Goal: Task Accomplishment & Management: Use online tool/utility

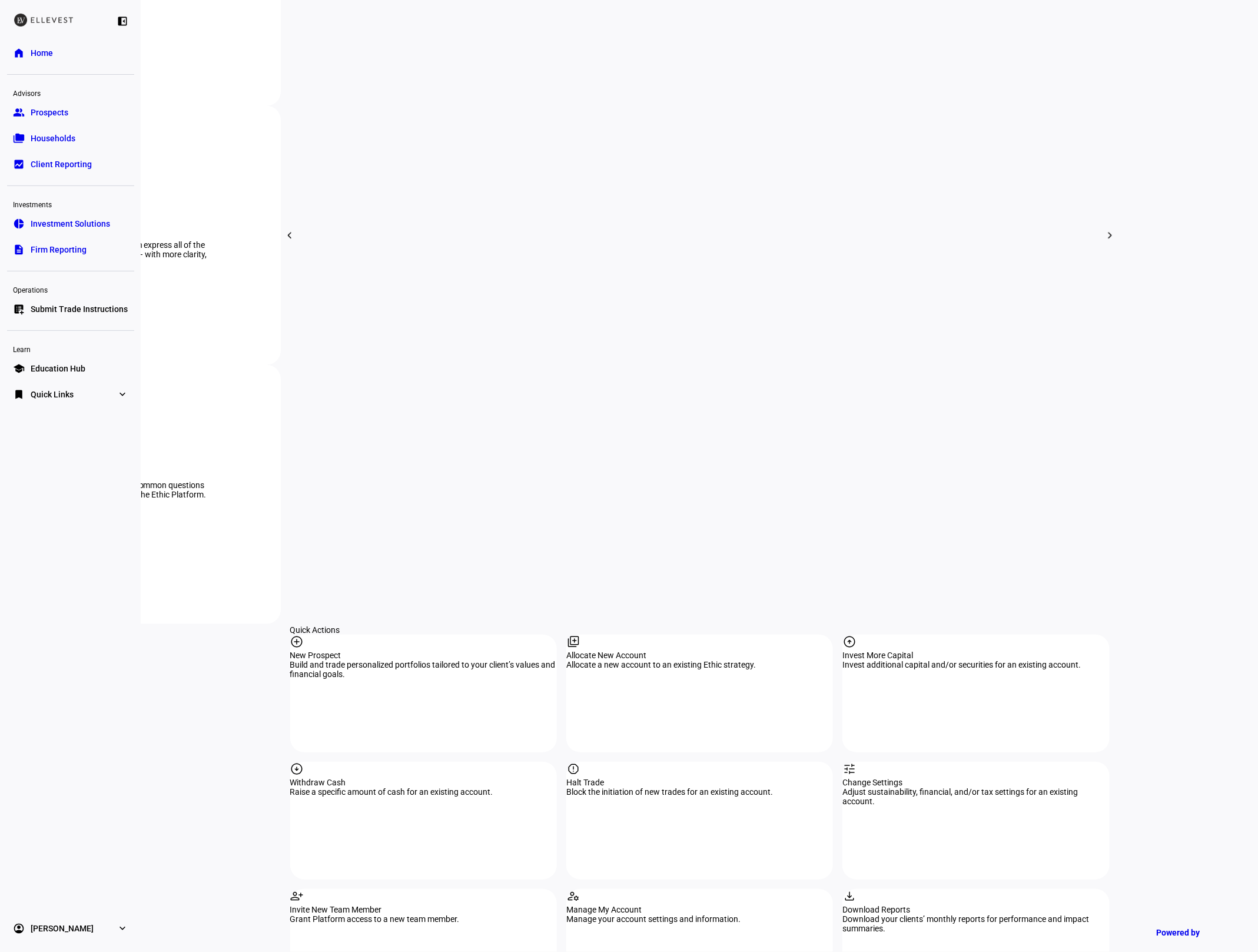
scroll to position [640, 0]
click at [648, 758] on div "report Halt Trade Block the initiation of new trades for an existing account." at bounding box center [699, 817] width 267 height 118
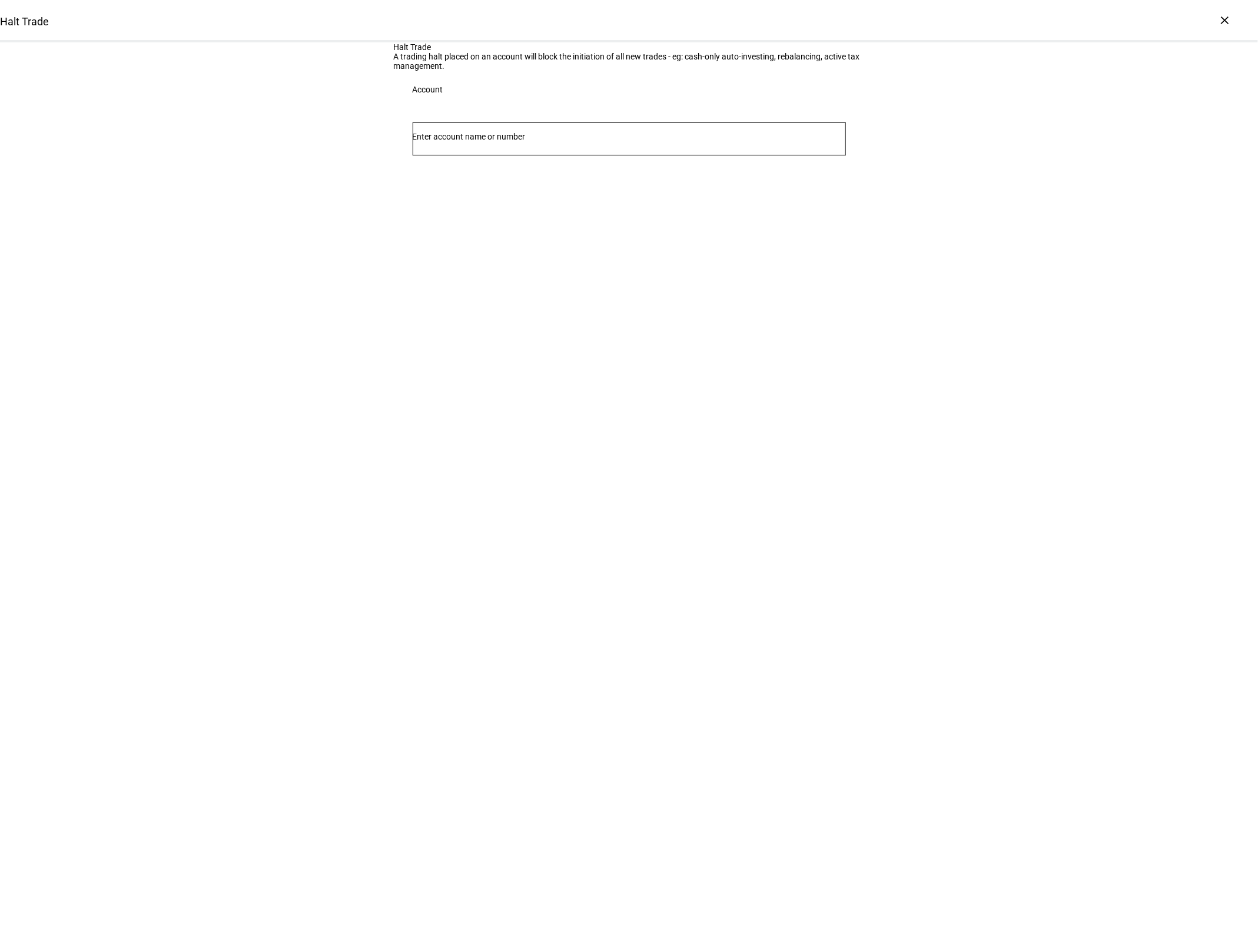
click at [556, 141] on input "Number" at bounding box center [630, 137] width 433 height 9
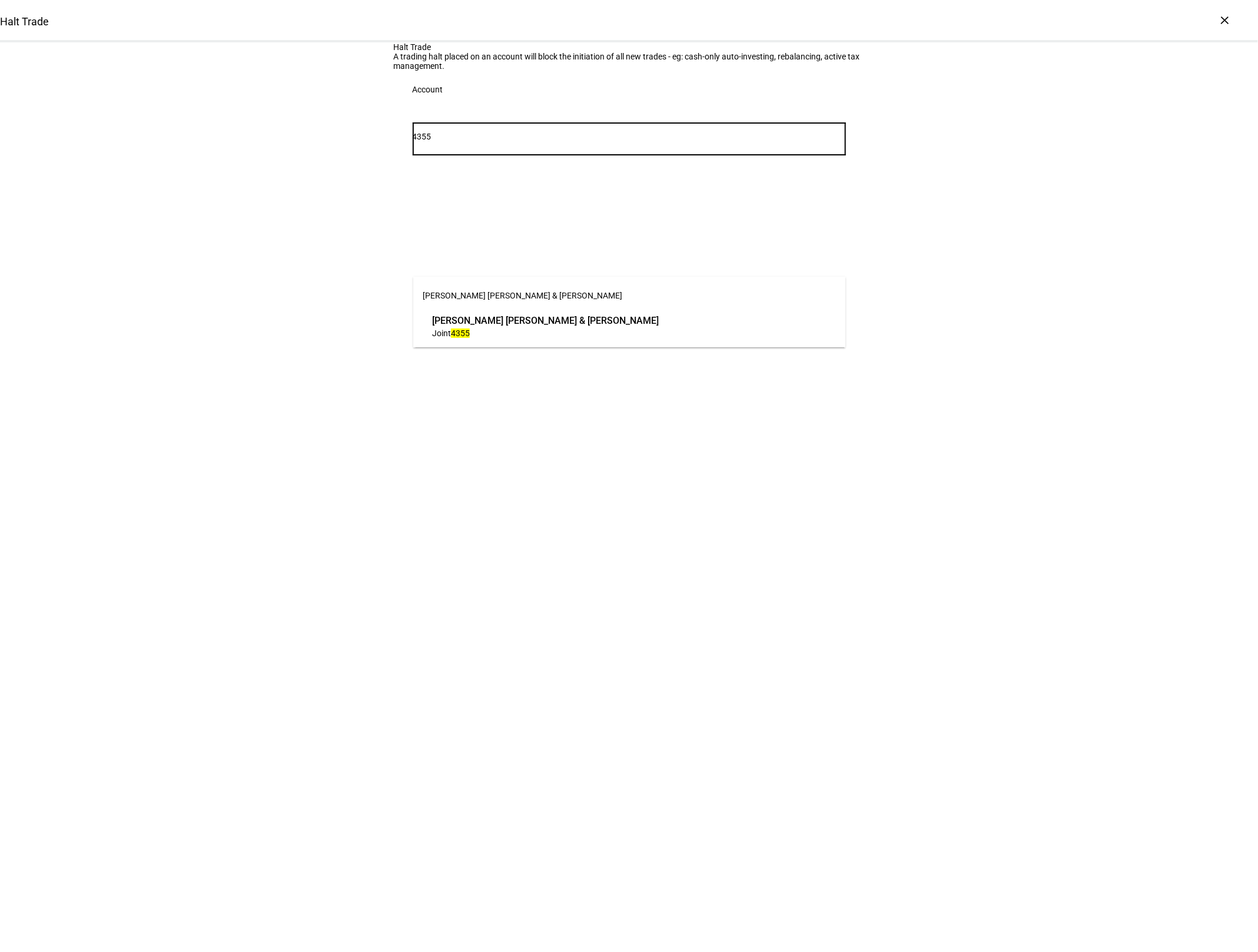
type input "4355"
click at [533, 307] on span "[PERSON_NAME] [PERSON_NAME] & [PERSON_NAME]" at bounding box center [630, 296] width 432 height 28
click at [532, 332] on span "Joint 4355" at bounding box center [545, 333] width 227 height 11
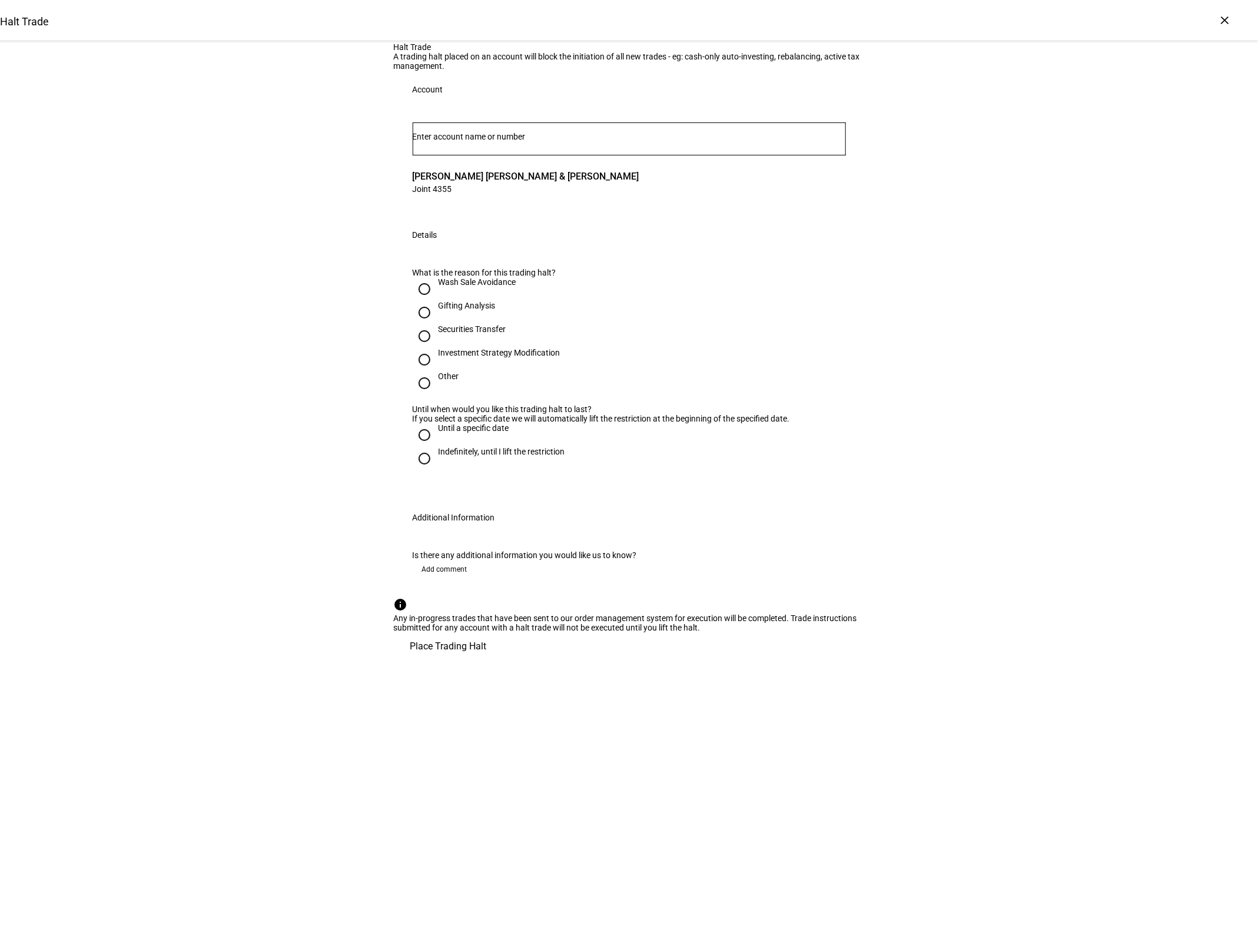
click at [446, 334] on div "Securities Transfer" at bounding box center [472, 329] width 68 height 9
click at [436, 348] on input "Securities Transfer" at bounding box center [425, 336] width 24 height 24
radio input "true"
drag, startPoint x: 514, startPoint y: 624, endPoint x: 504, endPoint y: 624, distance: 10.0
click at [514, 457] on div "Indefinitely, until I lift the restriction" at bounding box center [502, 452] width 127 height 9
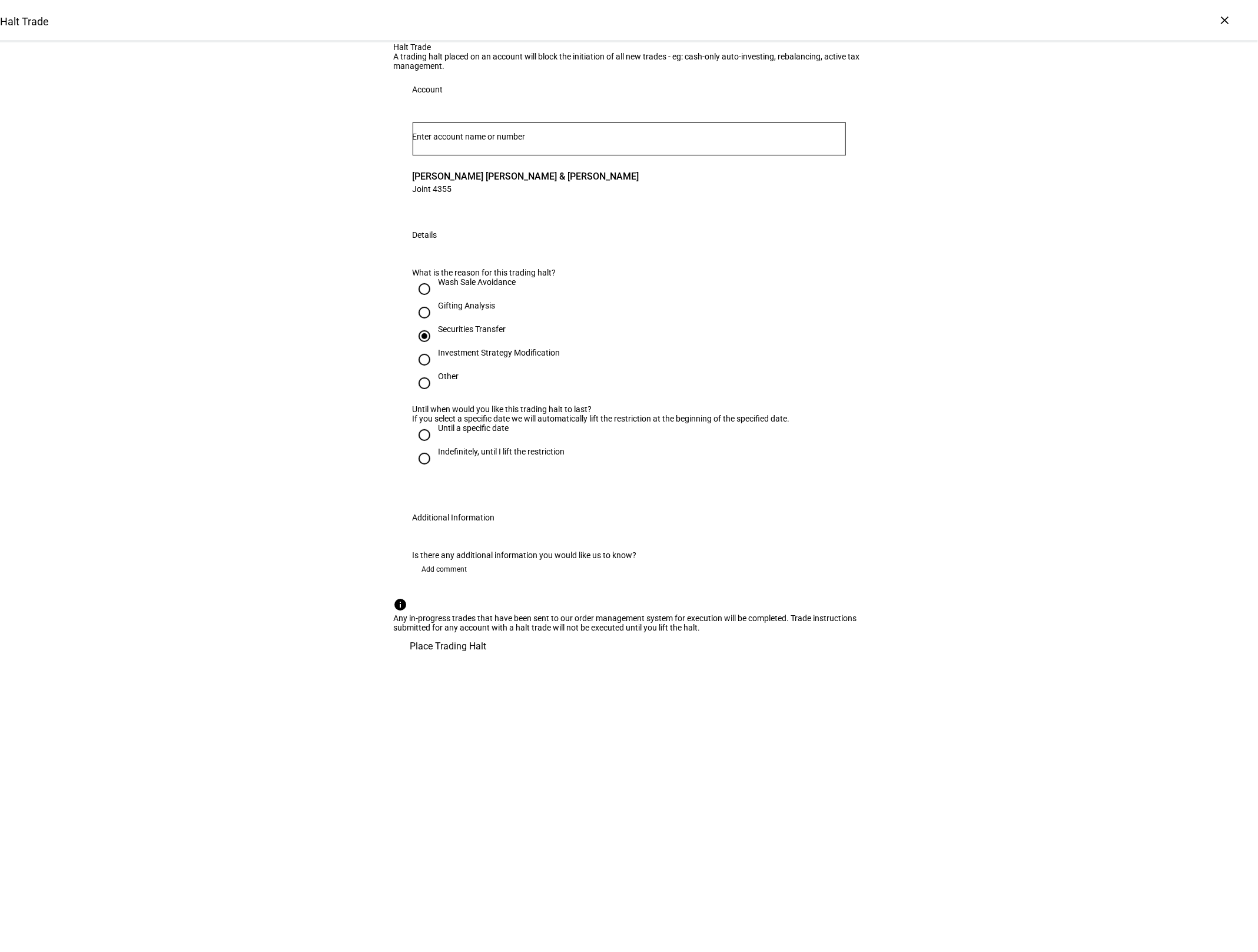
click at [436, 471] on input "Indefinitely, until I lift the restriction" at bounding box center [425, 459] width 24 height 24
radio input "true"
click at [456, 579] on span "Add comment" at bounding box center [445, 569] width 45 height 19
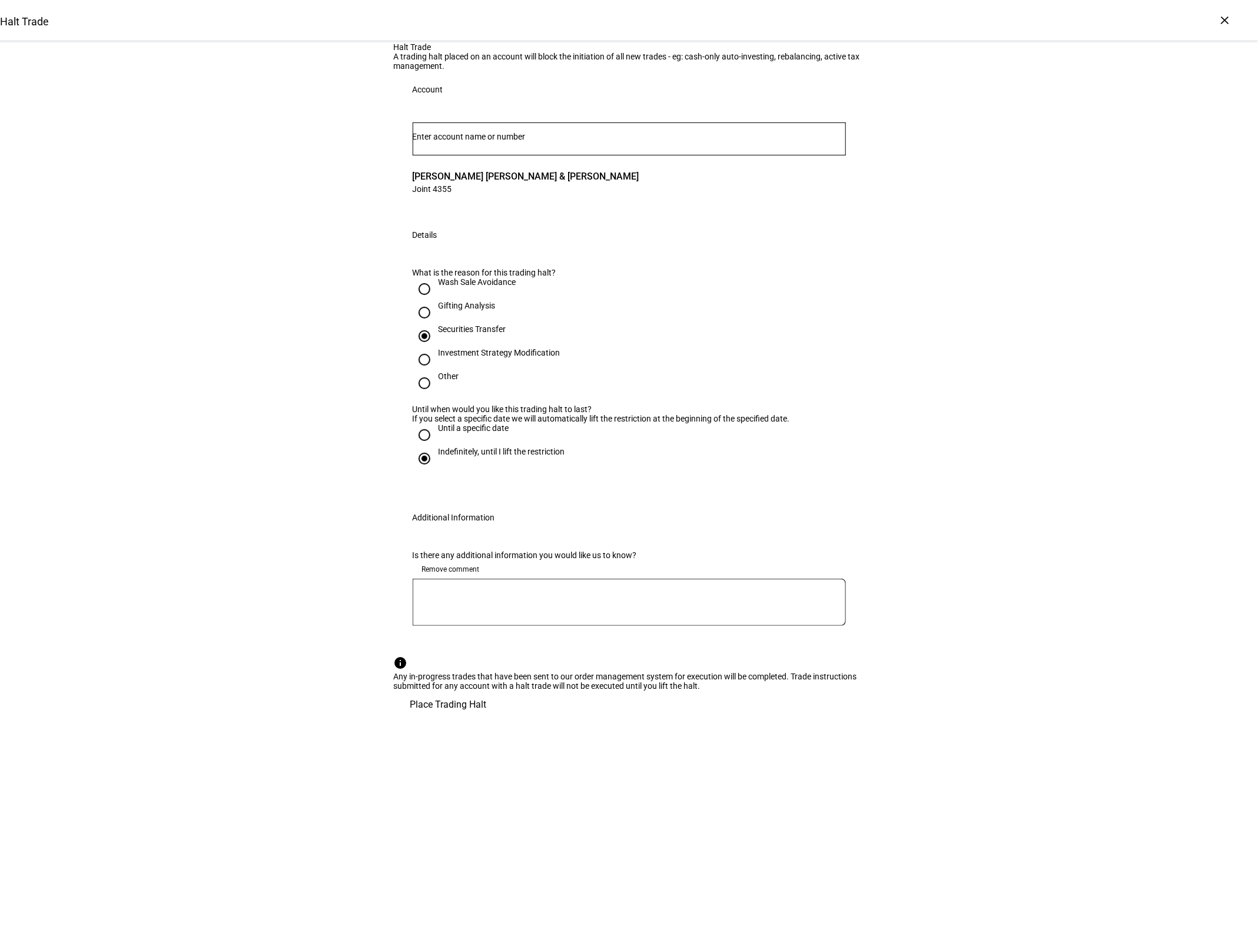
click at [572, 616] on textarea at bounding box center [630, 602] width 433 height 28
click at [214, 707] on div "Halt Trade A trading halt placed on an account will block the initiation of all…" at bounding box center [629, 381] width 1258 height 676
click at [437, 327] on div at bounding box center [425, 313] width 28 height 28
radio input "true"
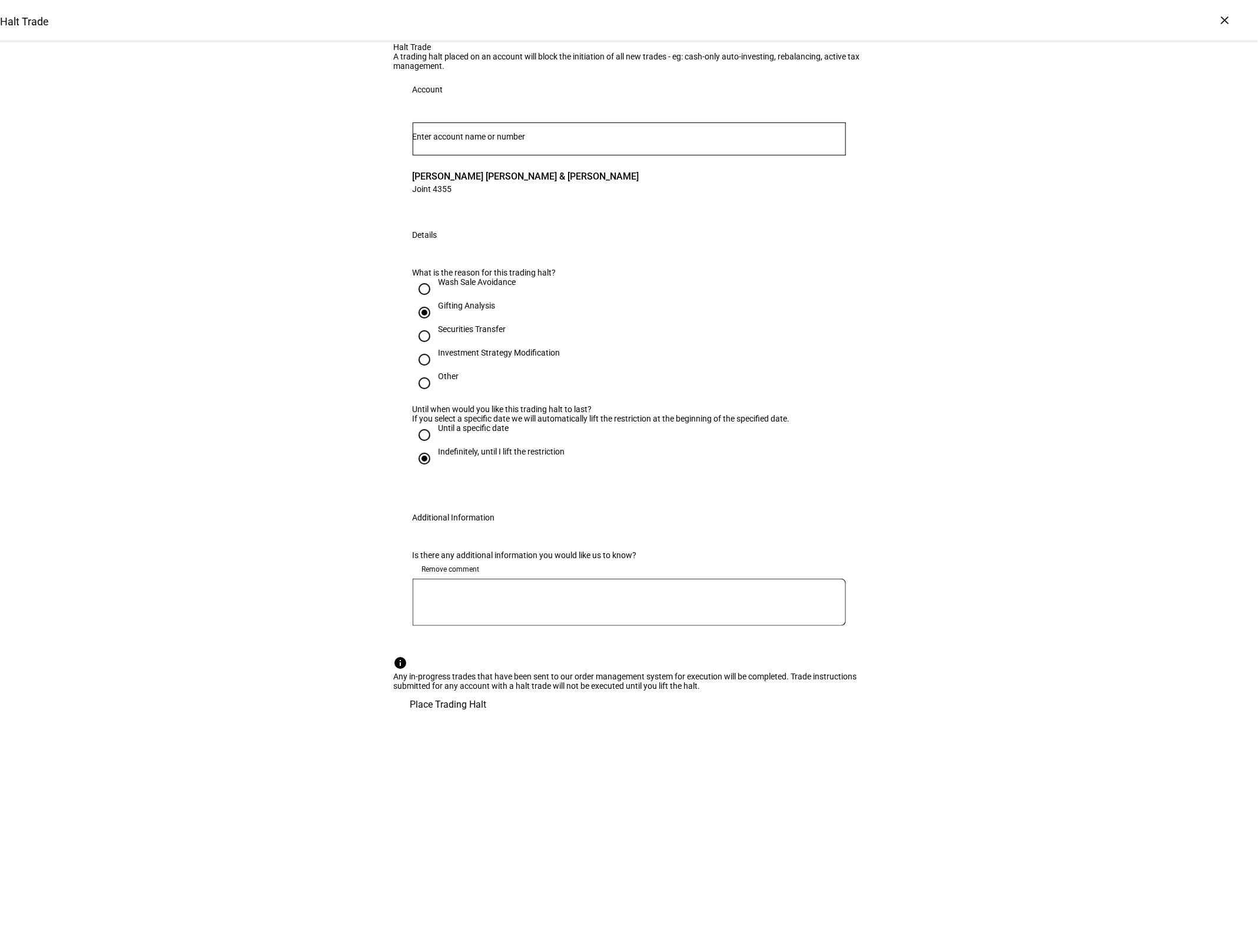
scroll to position [48, 0]
click at [487, 719] on span "Place Trading Halt" at bounding box center [449, 705] width 77 height 28
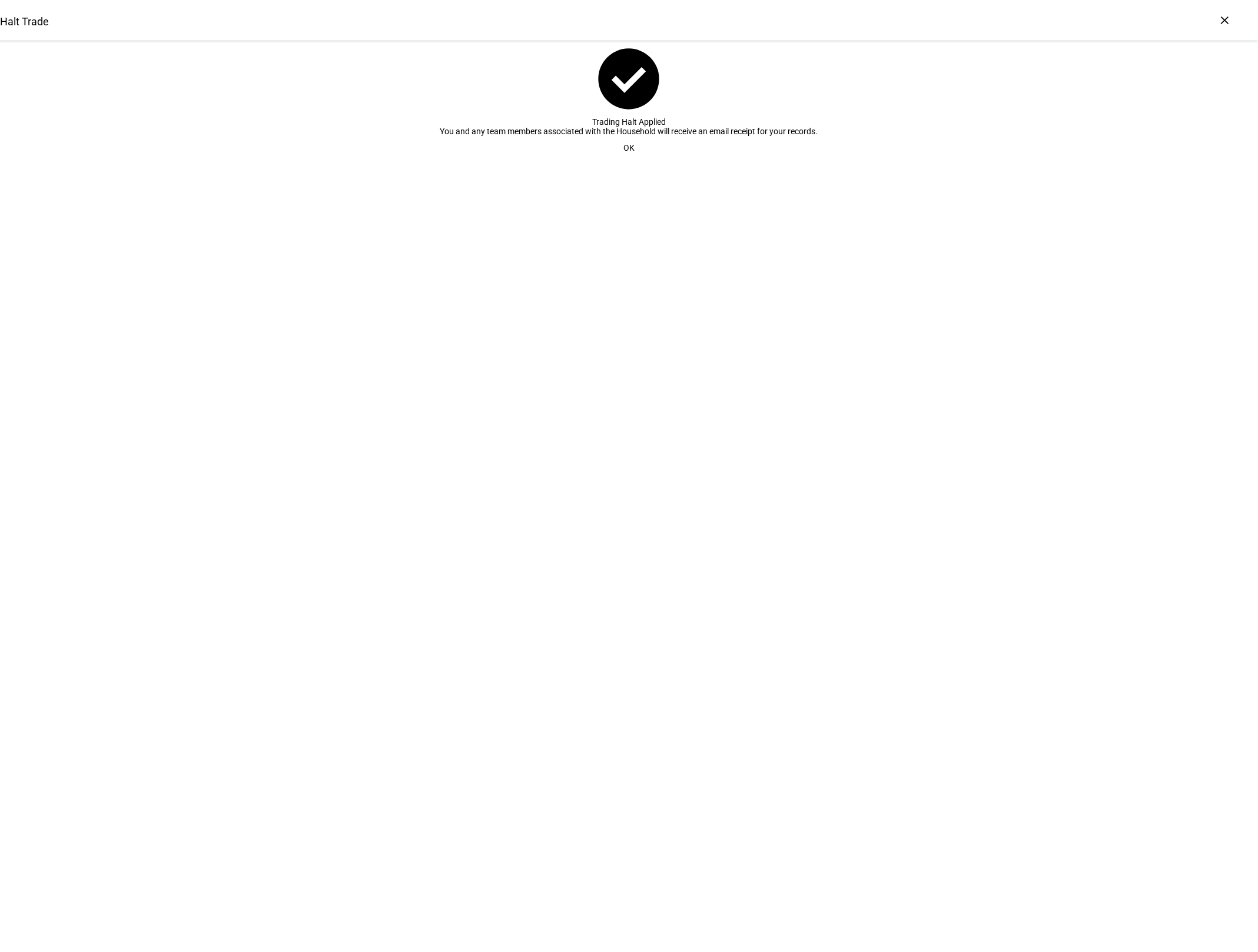
click at [635, 160] on span at bounding box center [628, 148] width 39 height 24
